Goal: Obtain resource: Download file/media

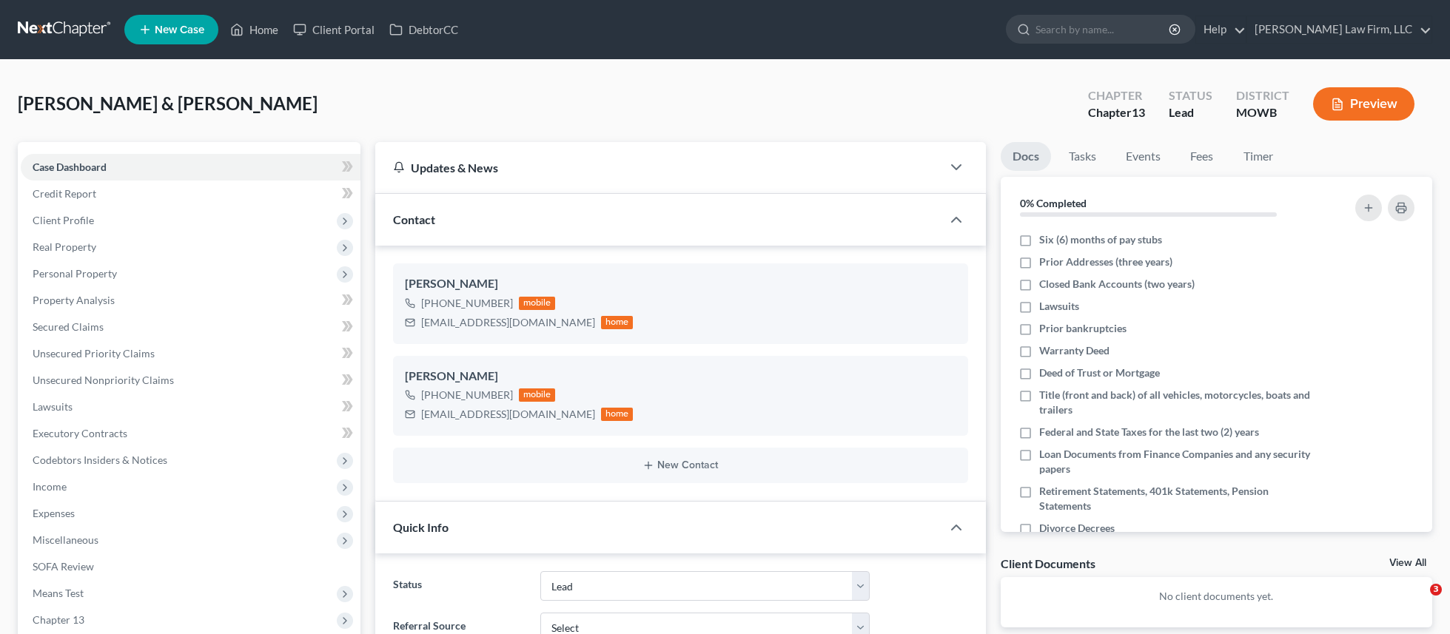
select select "5"
select select "0"
click at [72, 23] on link at bounding box center [65, 29] width 95 height 27
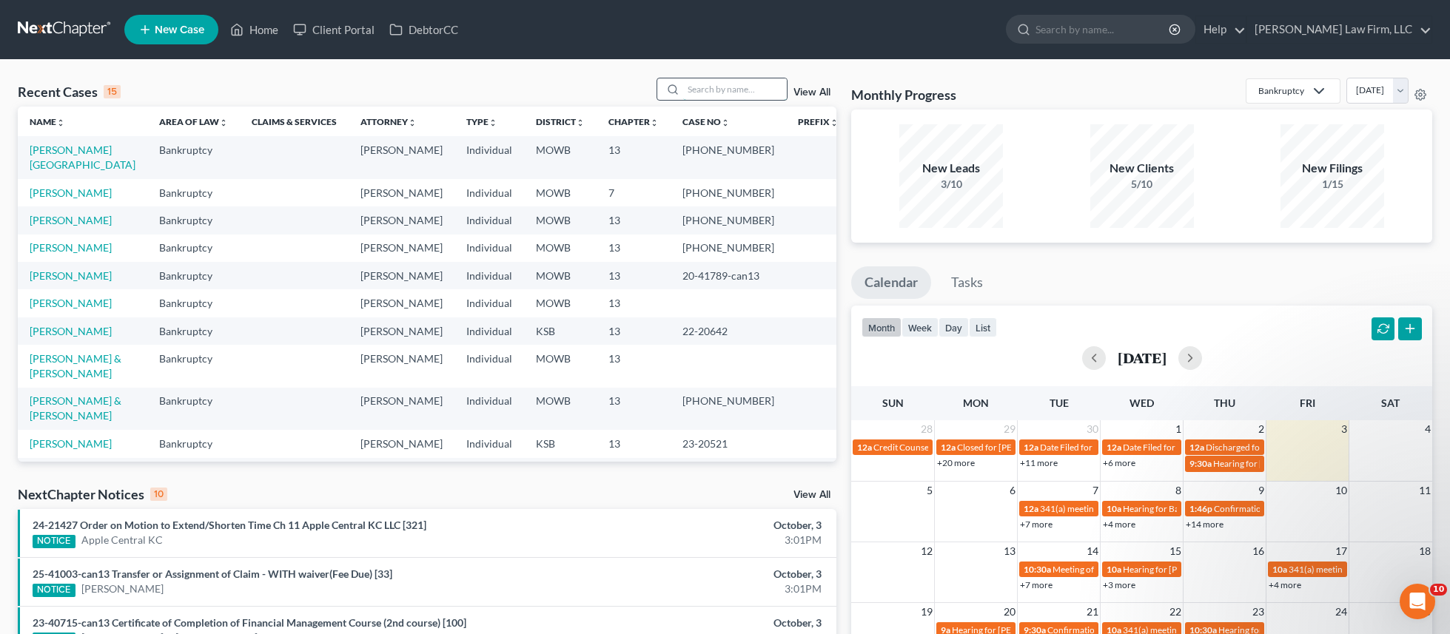
click at [698, 85] on input "search" at bounding box center [735, 88] width 104 height 21
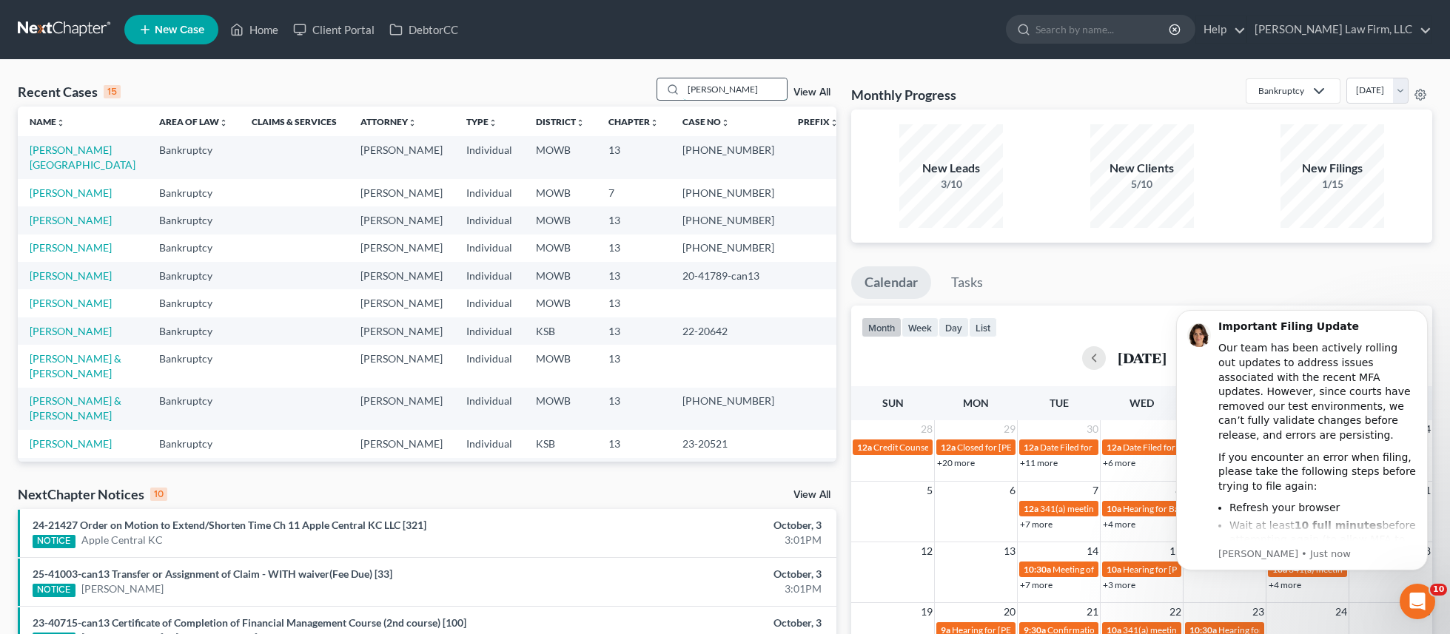
type input "[PERSON_NAME]"
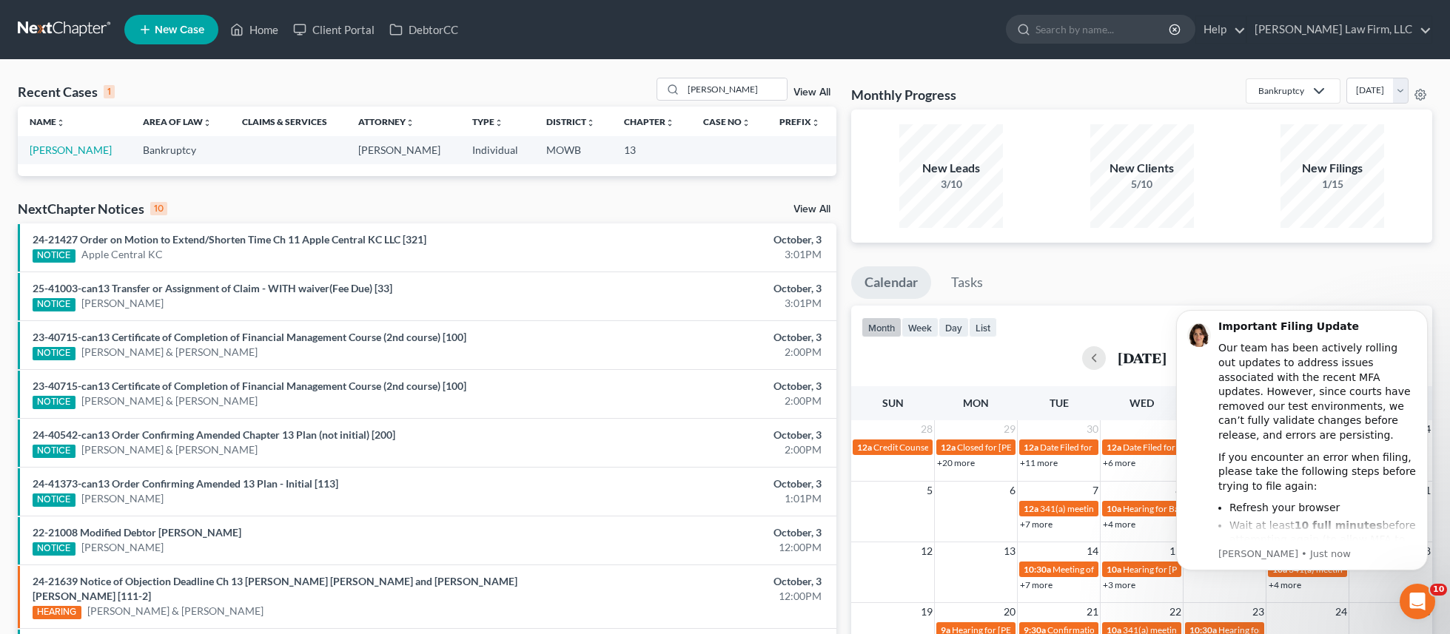
click at [89, 158] on td "[PERSON_NAME]" at bounding box center [74, 149] width 113 height 27
click at [90, 148] on link "[PERSON_NAME]" at bounding box center [71, 150] width 82 height 13
select select "4"
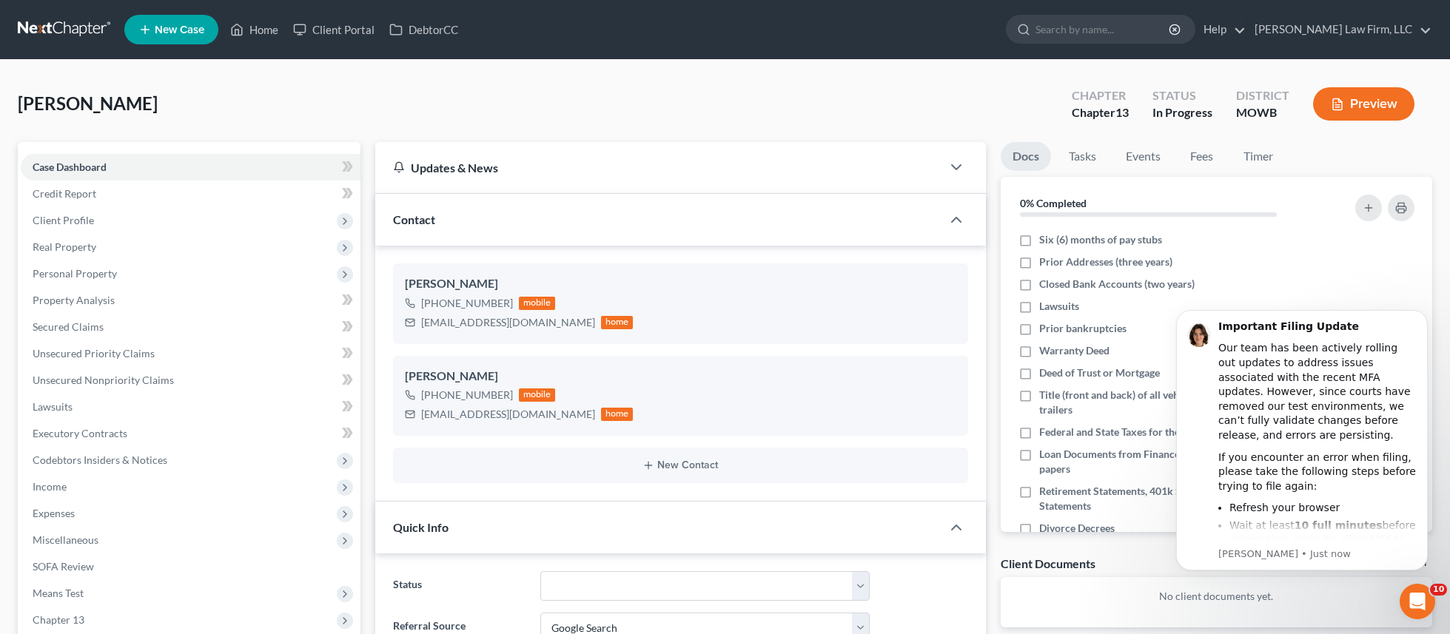
click at [1388, 109] on button "Preview" at bounding box center [1363, 103] width 101 height 33
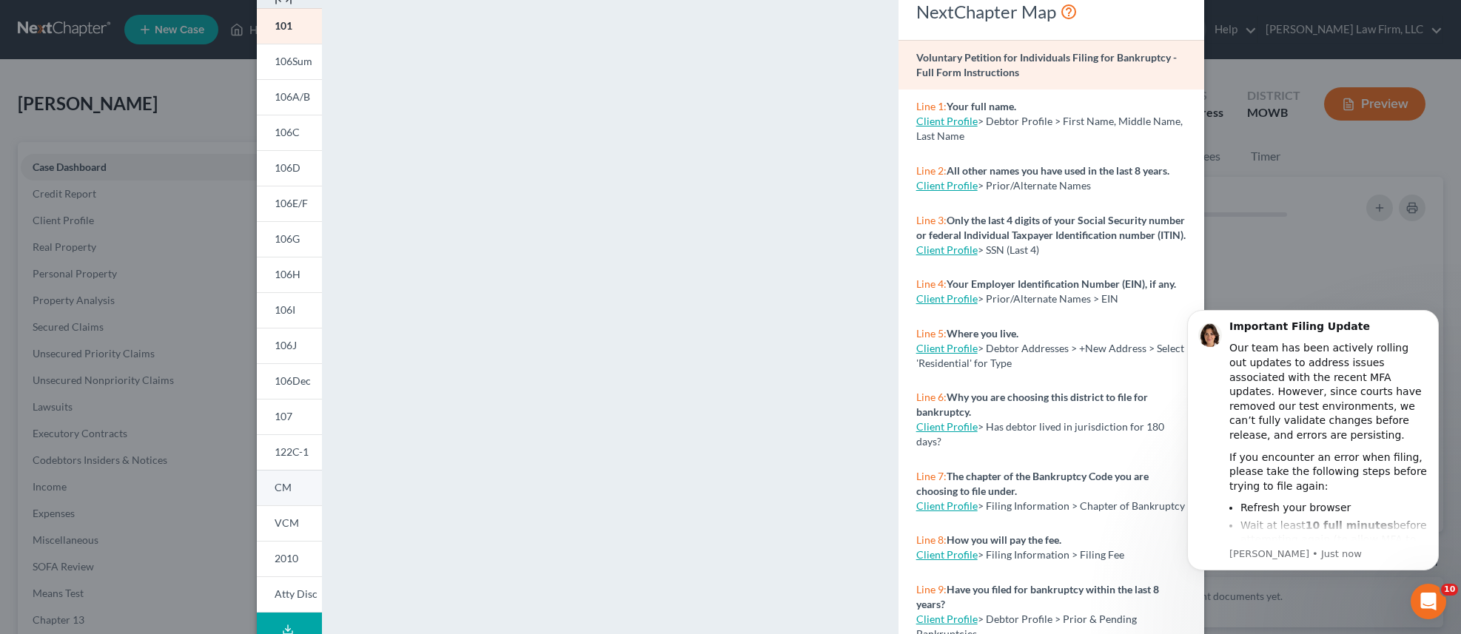
scroll to position [201, 0]
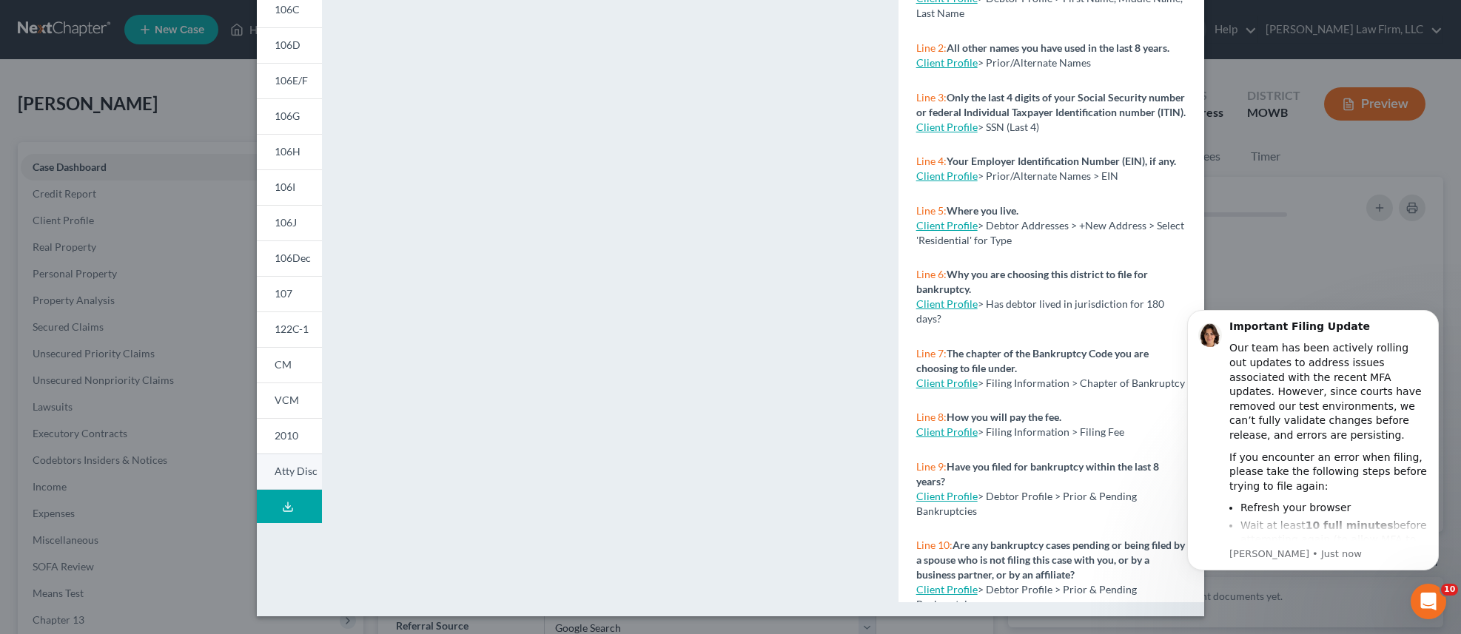
drag, startPoint x: 295, startPoint y: 502, endPoint x: 312, endPoint y: 486, distance: 23.1
click at [295, 503] on button "Download Draft" at bounding box center [289, 506] width 65 height 33
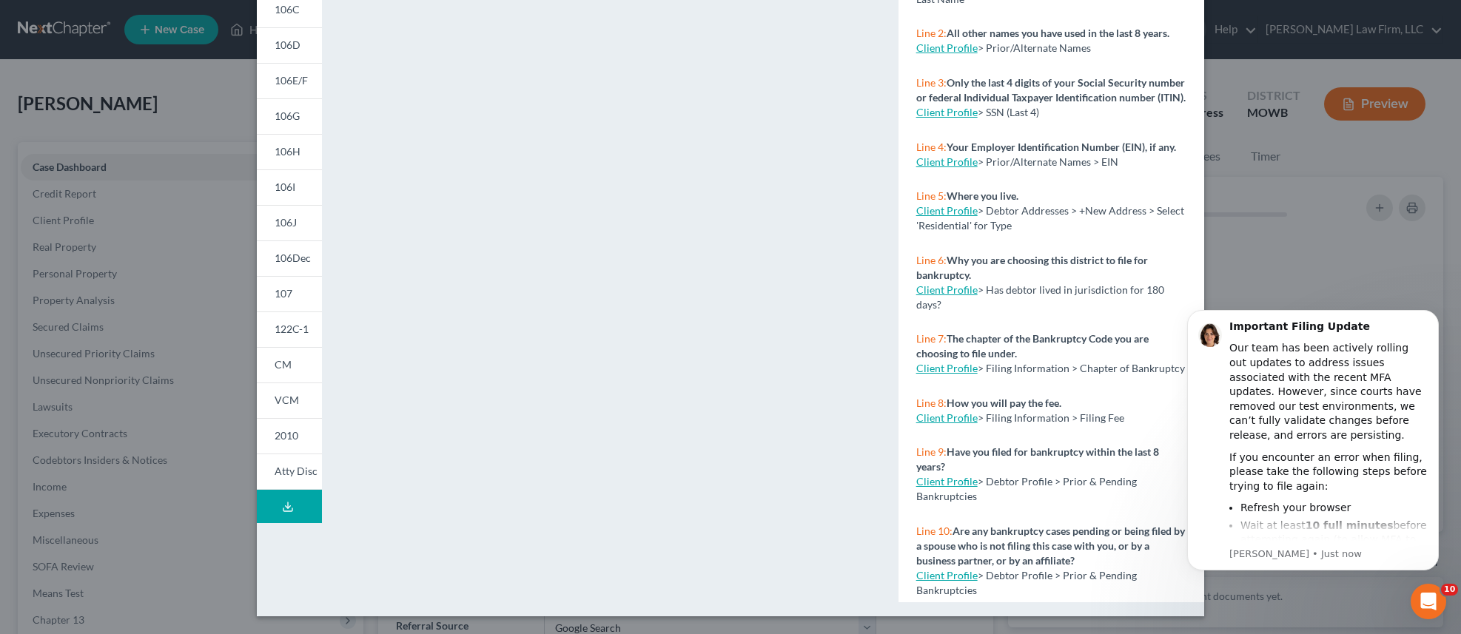
scroll to position [0, 0]
